Goal: Complete application form

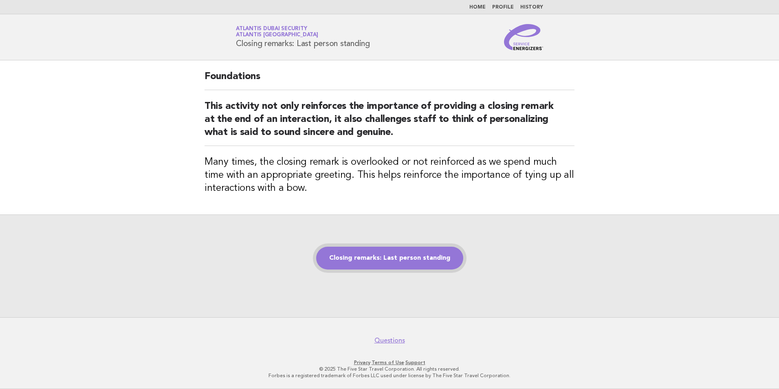
click at [401, 256] on link "Closing remarks: Last person standing" at bounding box center [389, 258] width 147 height 23
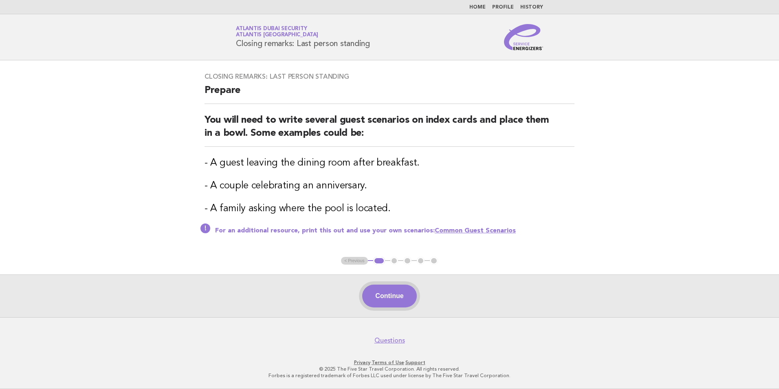
click at [393, 299] on button "Continue" at bounding box center [389, 295] width 54 height 23
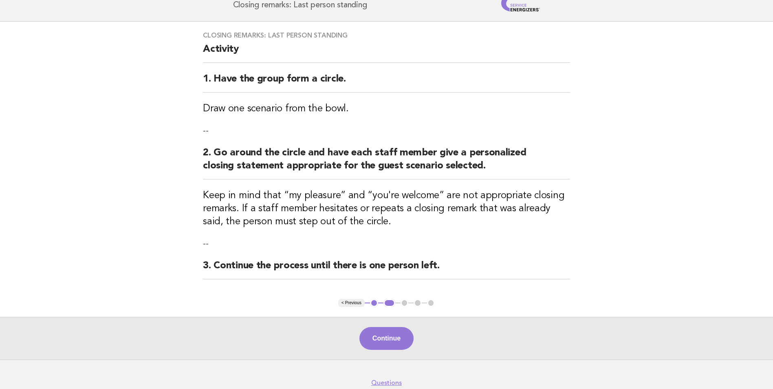
scroll to position [41, 0]
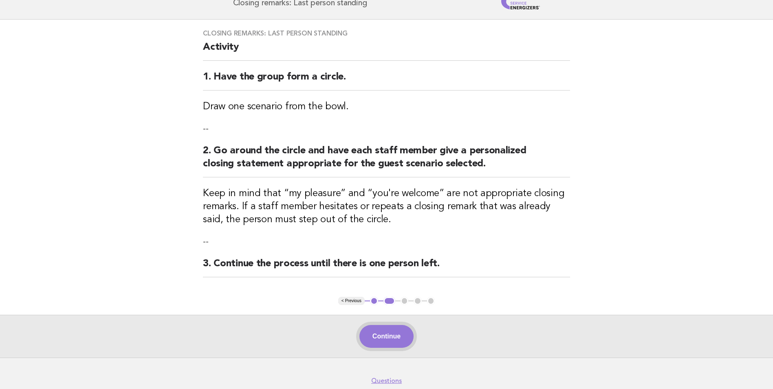
click at [380, 329] on button "Continue" at bounding box center [386, 336] width 54 height 23
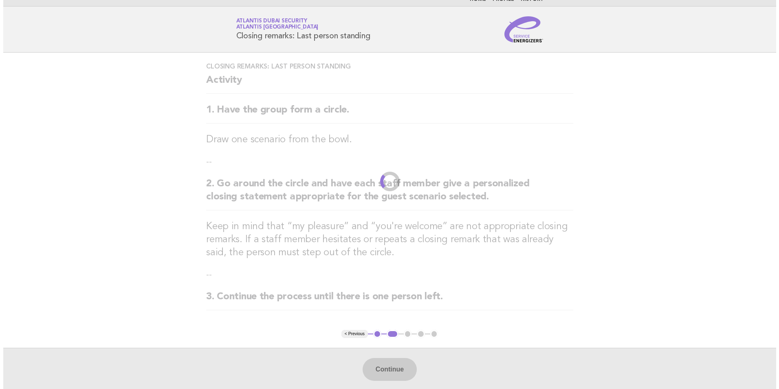
scroll to position [0, 0]
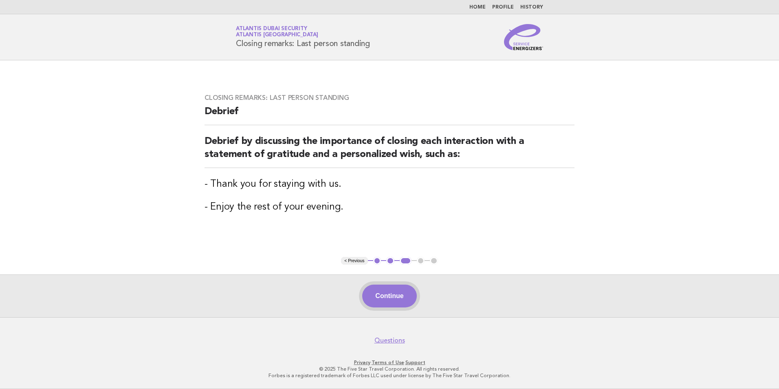
click at [390, 297] on button "Continue" at bounding box center [389, 295] width 54 height 23
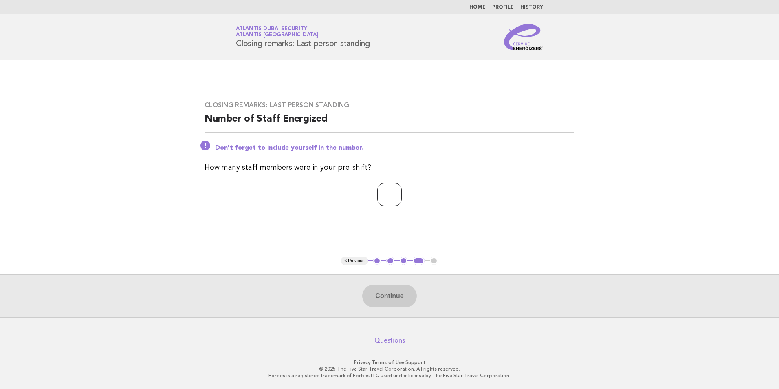
click at [390, 188] on input "number" at bounding box center [389, 194] width 24 height 23
type input "*"
click at [395, 297] on button "Continue" at bounding box center [389, 295] width 54 height 23
